Goal: Task Accomplishment & Management: Use online tool/utility

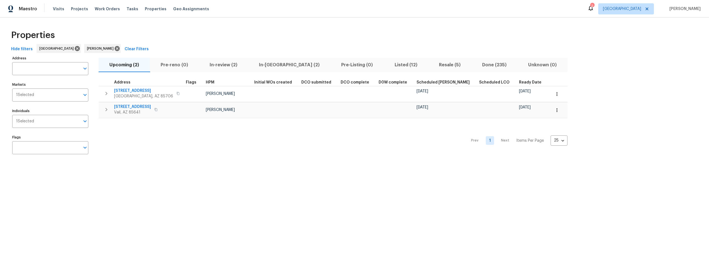
click at [387, 65] on span "Listed (12)" at bounding box center [406, 65] width 38 height 8
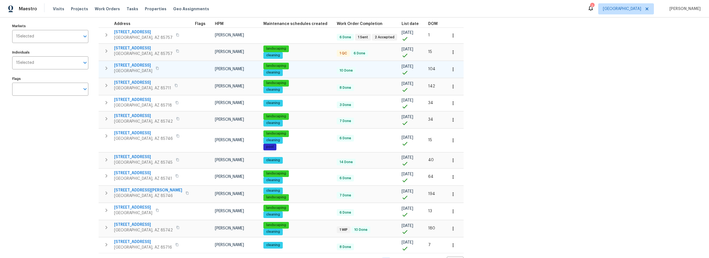
scroll to position [29, 0]
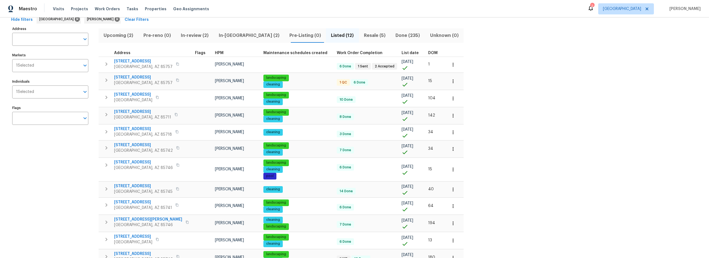
click at [362, 36] on span "Resale (5)" at bounding box center [374, 36] width 25 height 8
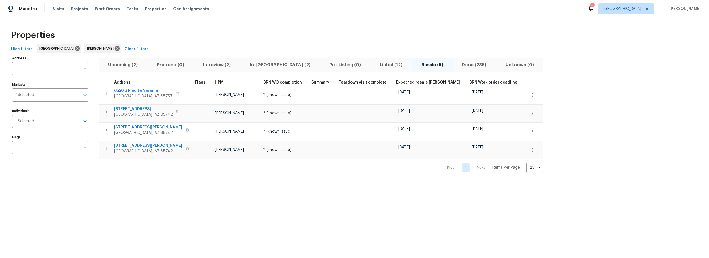
click at [374, 66] on span "Listed (12)" at bounding box center [391, 65] width 35 height 8
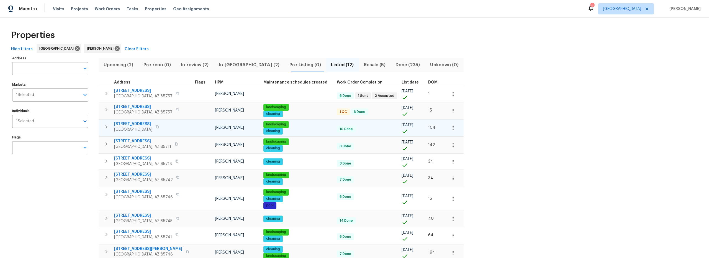
click at [450, 129] on icon "button" at bounding box center [453, 128] width 6 height 6
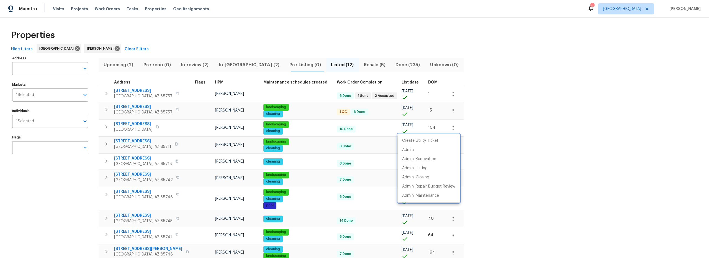
click at [479, 156] on div at bounding box center [354, 129] width 709 height 258
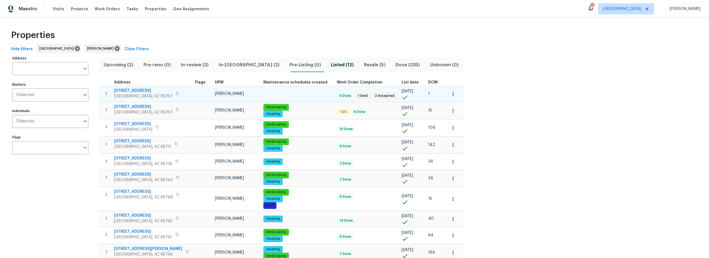
click at [127, 89] on span "7501 W Teton Rd" at bounding box center [143, 91] width 58 height 6
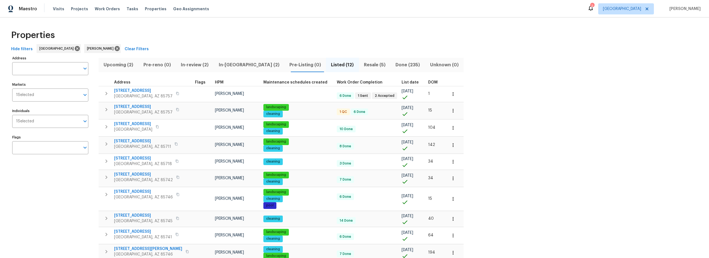
click at [124, 65] on span "Upcoming (2)" at bounding box center [118, 65] width 33 height 8
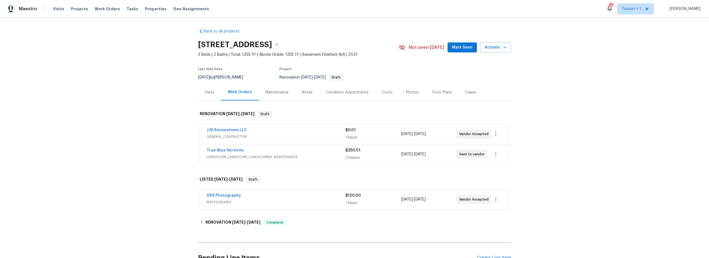
click at [382, 91] on div "Costs" at bounding box center [387, 92] width 11 height 6
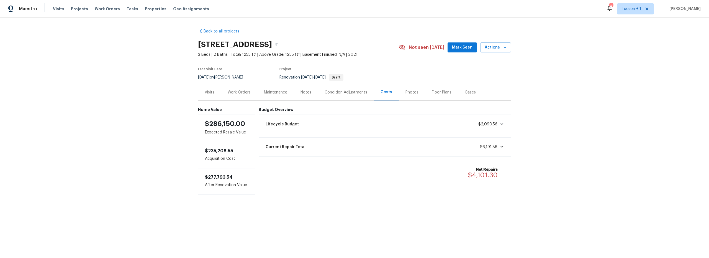
click at [303, 91] on div "Notes" at bounding box center [306, 92] width 11 height 6
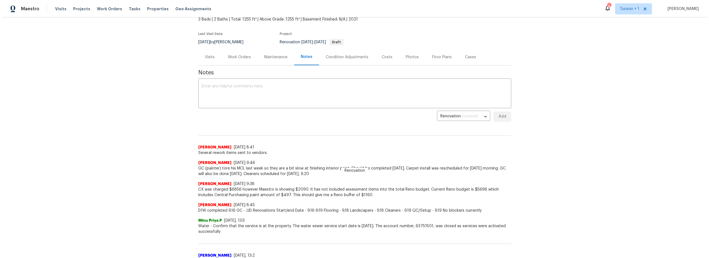
scroll to position [31, 0]
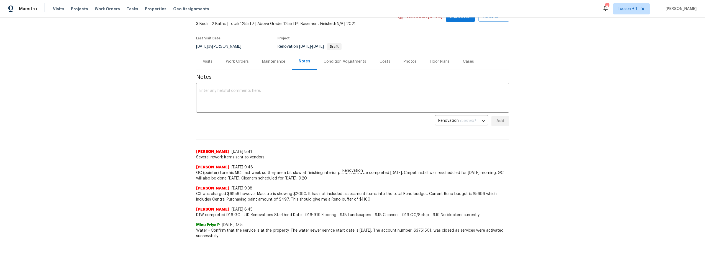
click at [240, 63] on div "Work Orders" at bounding box center [237, 62] width 23 height 6
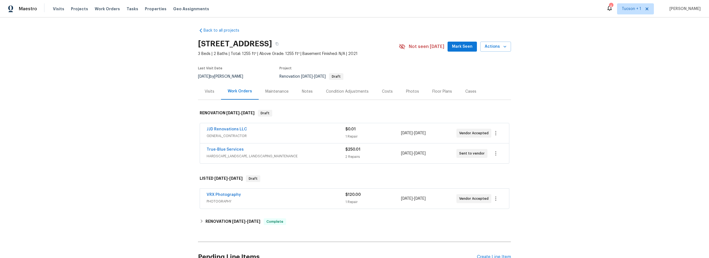
scroll to position [1, 0]
drag, startPoint x: 292, startPoint y: 137, endPoint x: 295, endPoint y: 136, distance: 3.1
click at [293, 136] on span "GENERAL_CONTRACTOR" at bounding box center [276, 136] width 139 height 6
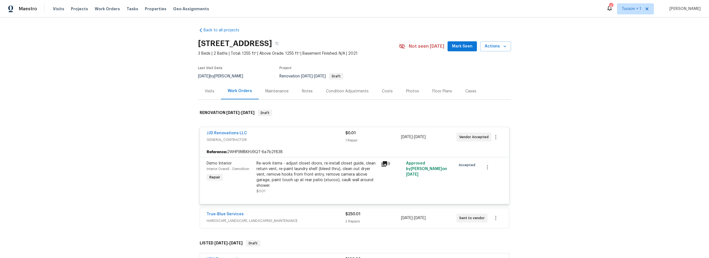
scroll to position [0, 0]
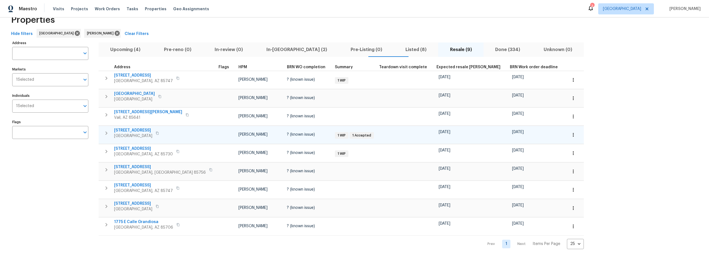
scroll to position [19, 0]
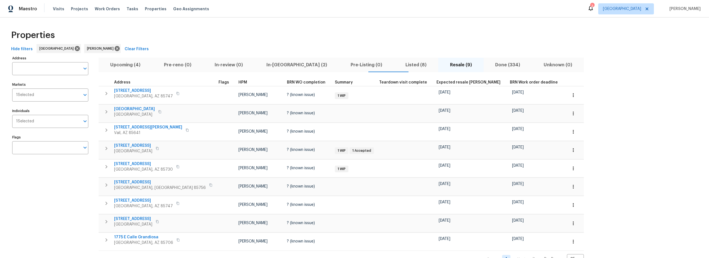
click at [124, 65] on span "Upcoming (4)" at bounding box center [125, 65] width 47 height 8
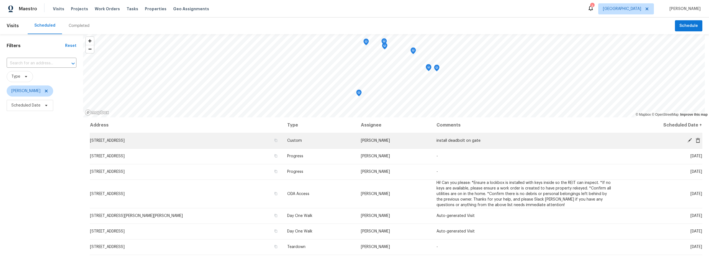
click at [687, 141] on icon at bounding box center [689, 140] width 5 height 5
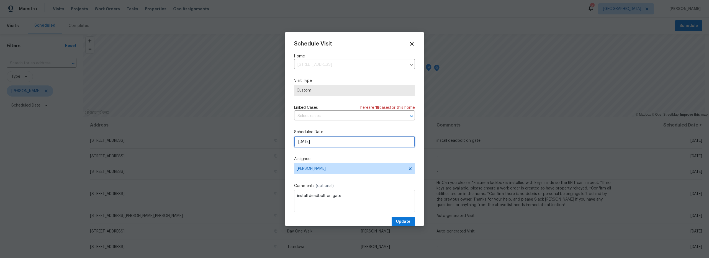
click at [345, 142] on input "9/24/2025" at bounding box center [354, 141] width 121 height 11
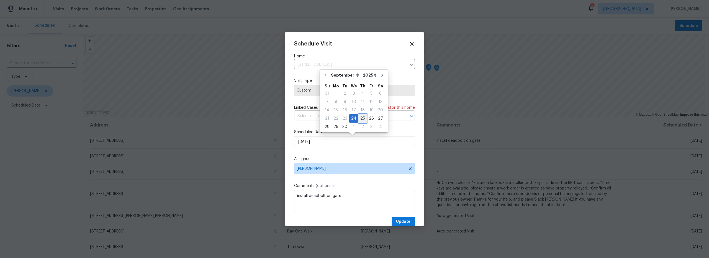
click at [361, 118] on div "25" at bounding box center [362, 118] width 9 height 8
type input "9/25/2025"
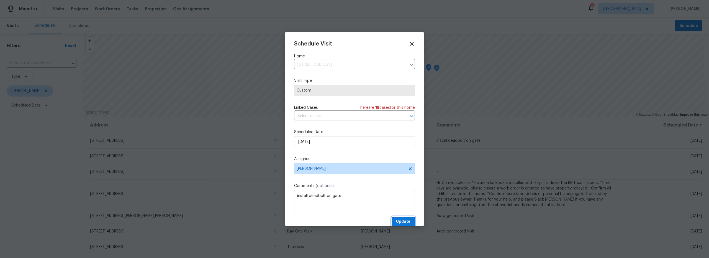
click at [402, 221] on span "Update" at bounding box center [403, 221] width 14 height 7
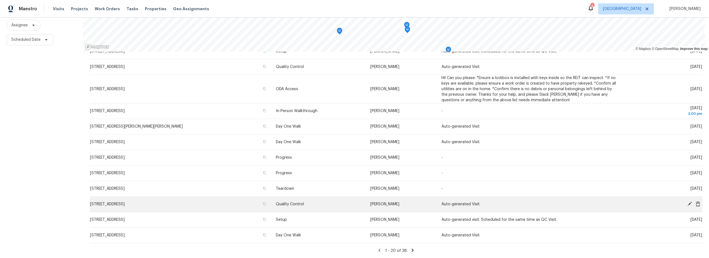
scroll to position [70, 0]
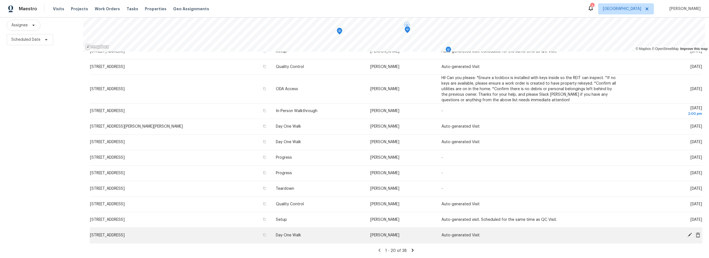
click at [687, 232] on icon at bounding box center [689, 234] width 5 height 5
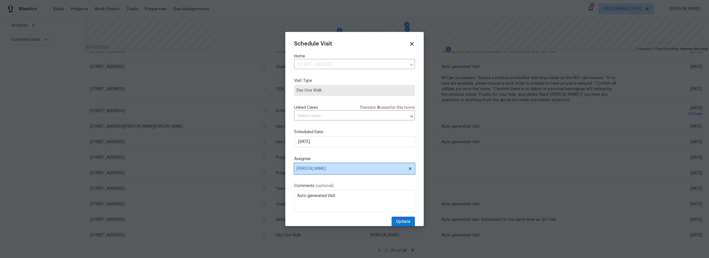
click at [337, 174] on span "[PERSON_NAME]" at bounding box center [354, 168] width 121 height 11
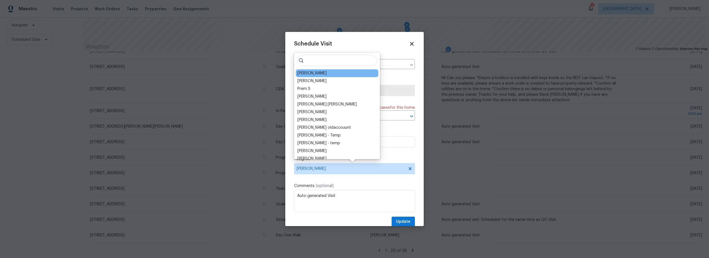
click at [325, 74] on div "John Perkins" at bounding box center [337, 73] width 83 height 8
click at [311, 74] on div "John Perkins" at bounding box center [312, 73] width 29 height 6
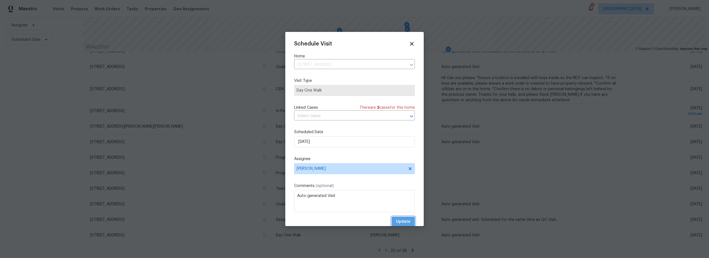
click at [401, 219] on span "Update" at bounding box center [403, 221] width 14 height 7
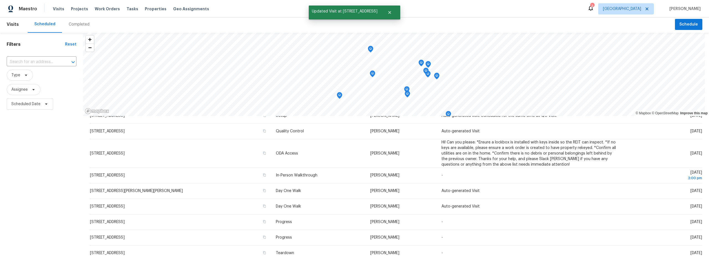
scroll to position [0, 0]
